Goal: Task Accomplishment & Management: Manage account settings

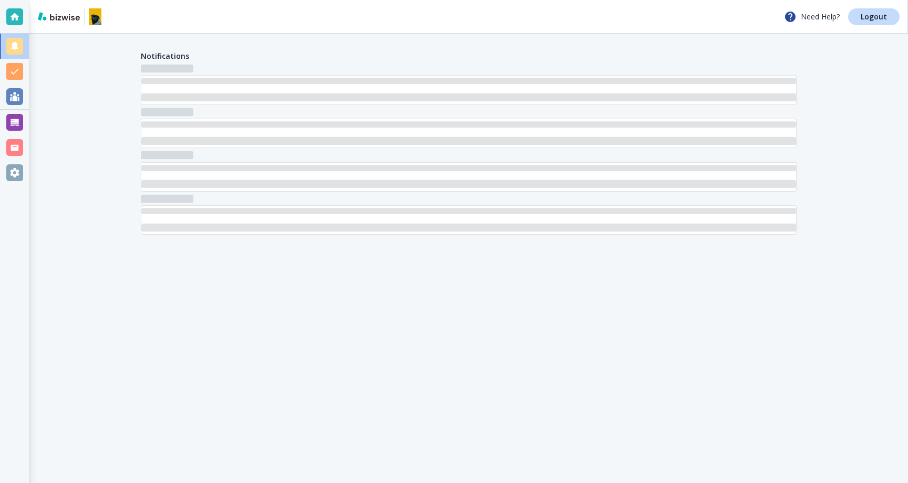
click at [9, 122] on div at bounding box center [14, 122] width 17 height 17
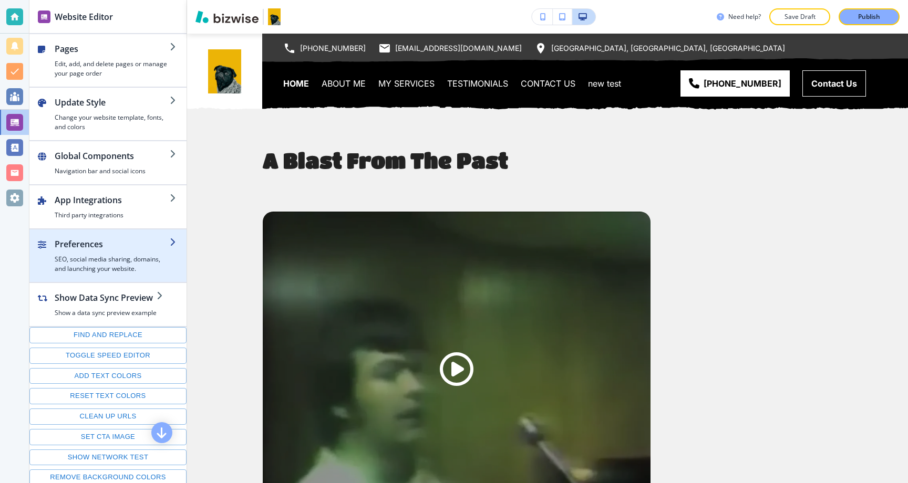
drag, startPoint x: 79, startPoint y: 300, endPoint x: 82, endPoint y: 246, distance: 54.2
click at [81, 245] on div "Pages Edit, add, and delete pages or manage your page order Update Style Change…" at bounding box center [107, 280] width 157 height 493
click at [82, 246] on h2 "Preferences" at bounding box center [112, 244] width 115 height 13
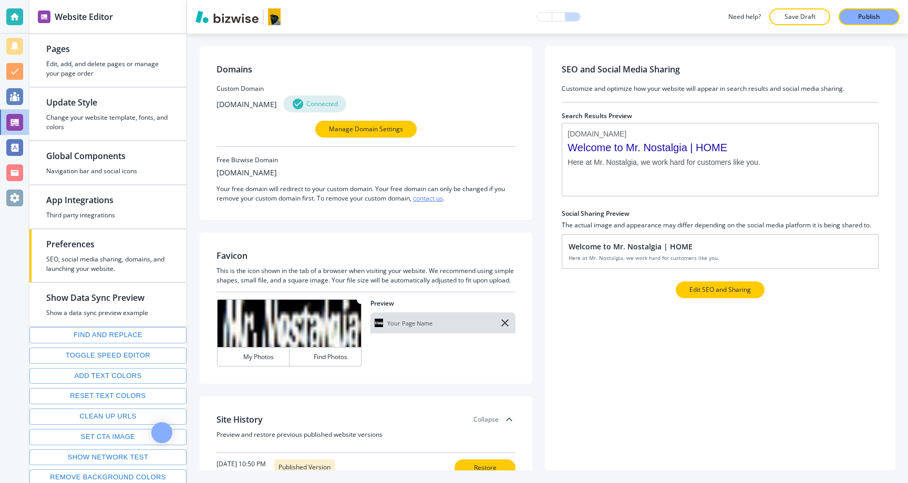
click at [710, 296] on button "Edit SEO and Sharing" at bounding box center [720, 290] width 89 height 17
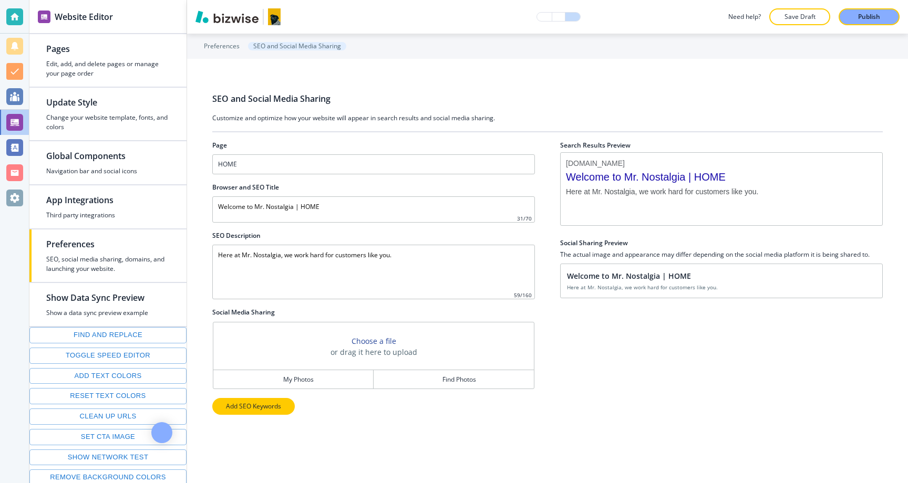
click at [256, 404] on p "Add SEO Keywords" at bounding box center [253, 406] width 55 height 9
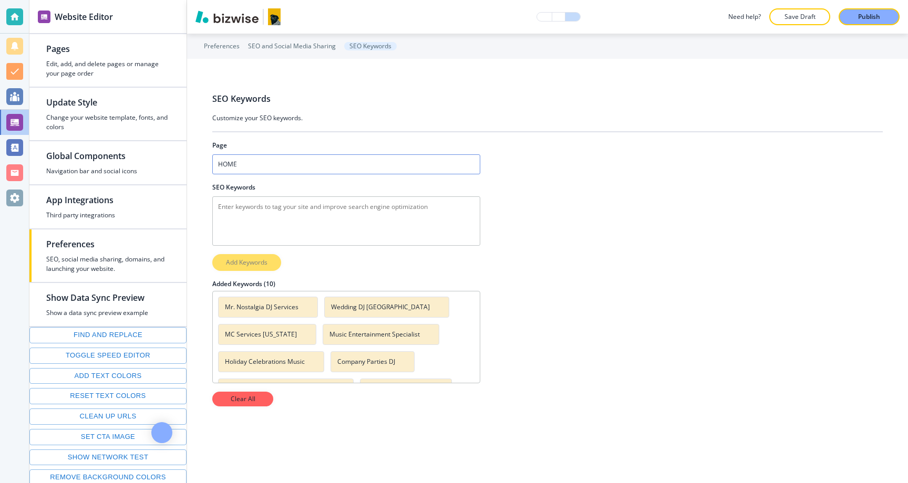
click at [281, 170] on div "HOME" at bounding box center [346, 164] width 267 height 19
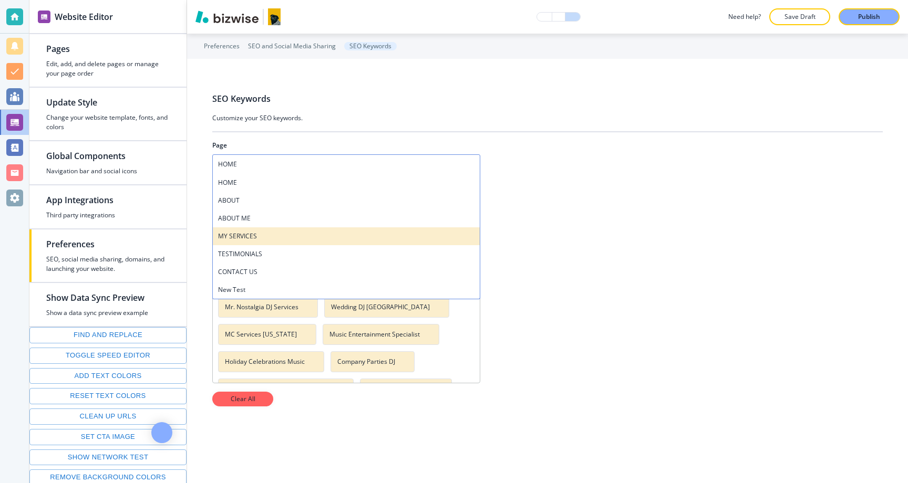
click at [256, 232] on h4 "MY SERVICES" at bounding box center [346, 236] width 256 height 9
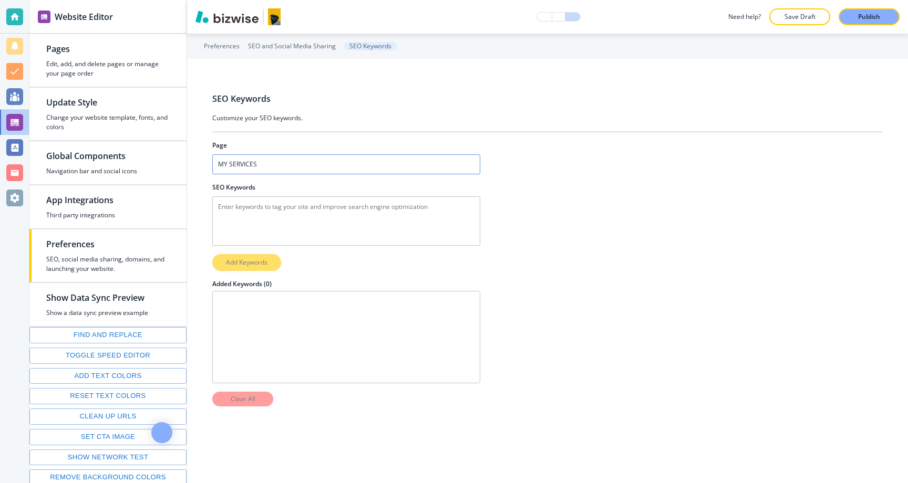
click at [279, 167] on div "MY SERVICES" at bounding box center [346, 164] width 267 height 19
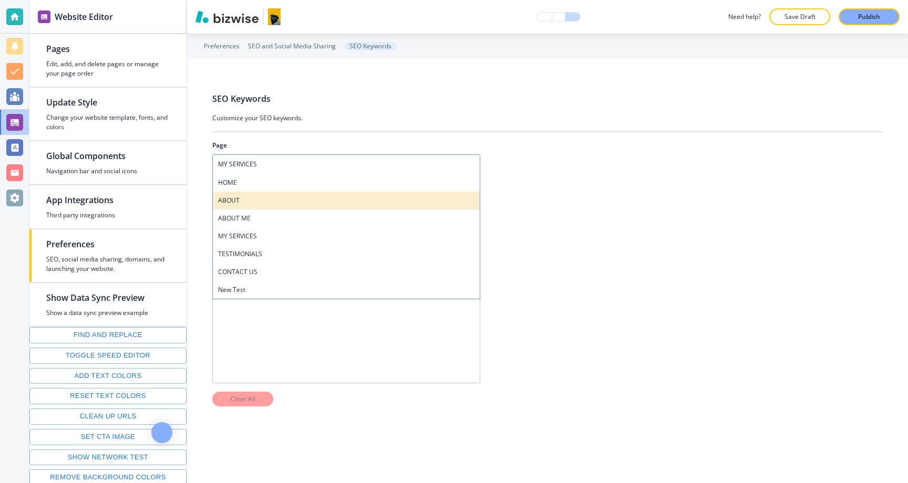
click at [243, 200] on h4 "ABOUT" at bounding box center [346, 200] width 256 height 9
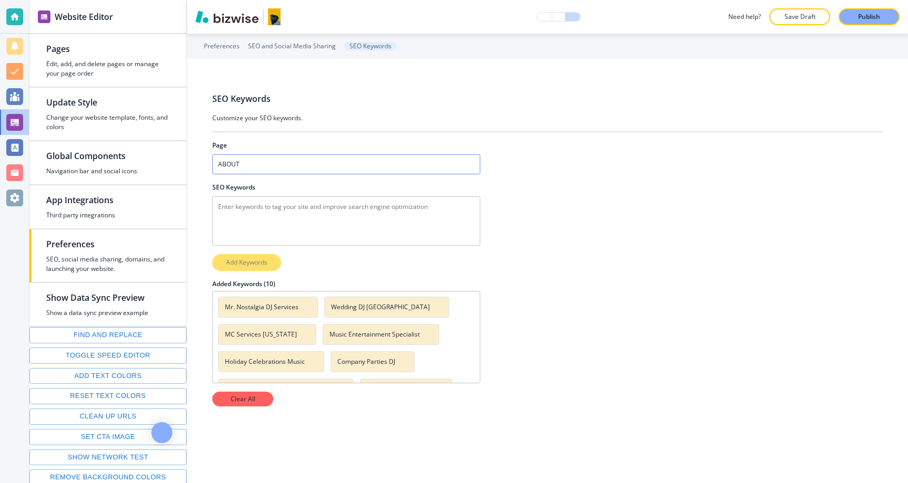
click at [293, 169] on div "ABOUT" at bounding box center [346, 164] width 267 height 19
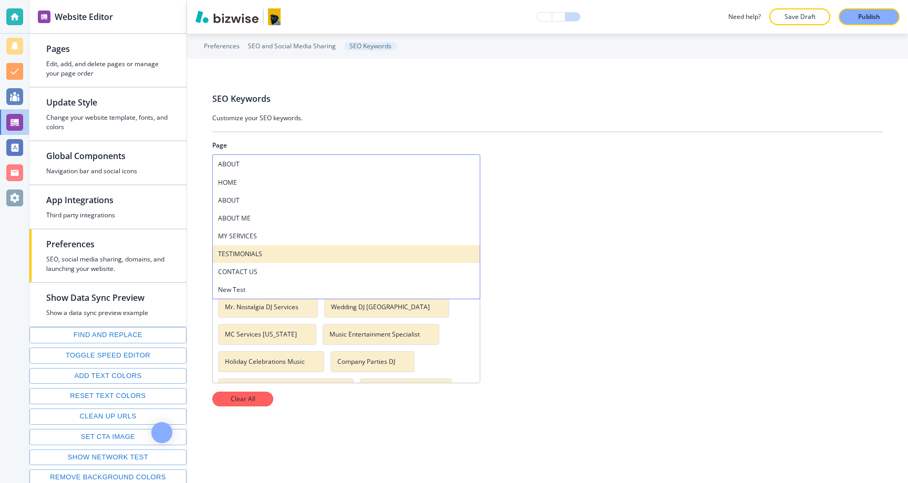
click at [230, 247] on div "TESTIMONIALS" at bounding box center [346, 254] width 267 height 18
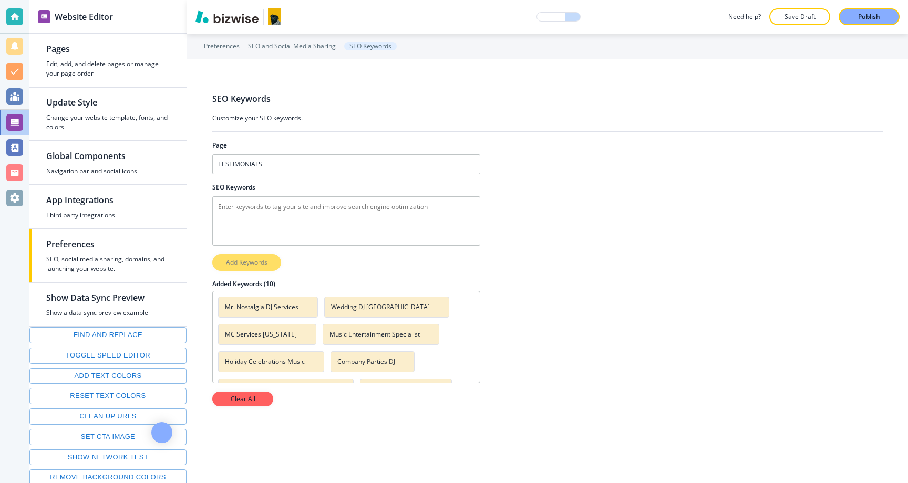
click at [344, 338] on h4 "Music Entertainment Specialist" at bounding box center [374, 334] width 90 height 9
click at [328, 170] on div "TESTIMONIALS" at bounding box center [346, 164] width 267 height 19
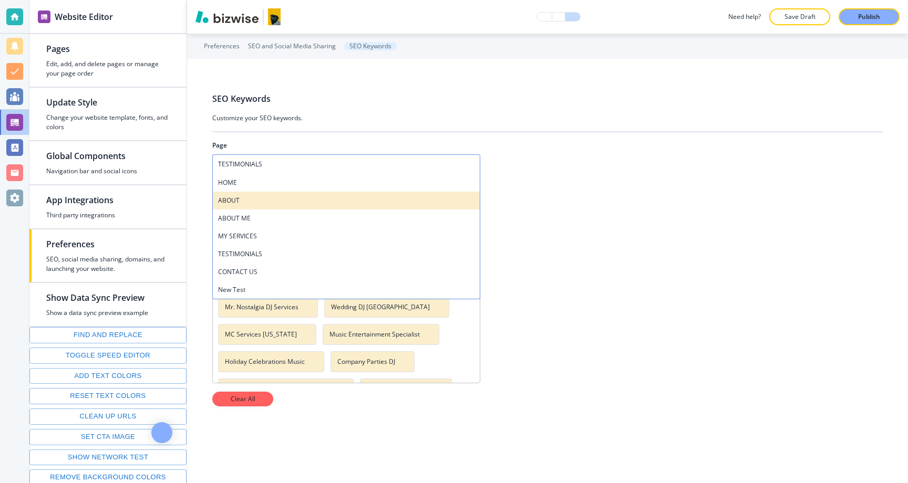
click at [294, 202] on h4 "ABOUT" at bounding box center [346, 200] width 256 height 9
